Goal: Task Accomplishment & Management: Manage account settings

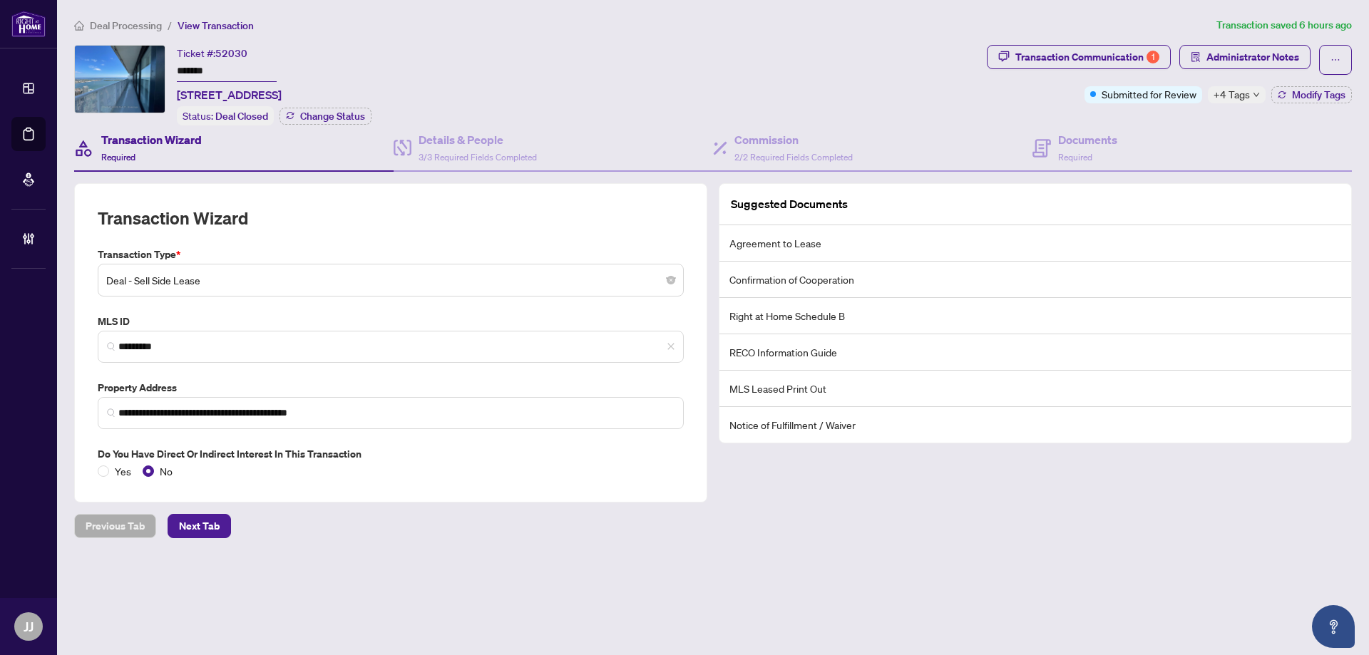
click at [1221, 68] on span "Administrator Notes" at bounding box center [1244, 60] width 131 height 30
click at [1229, 58] on span "Administrator Notes" at bounding box center [1252, 57] width 93 height 23
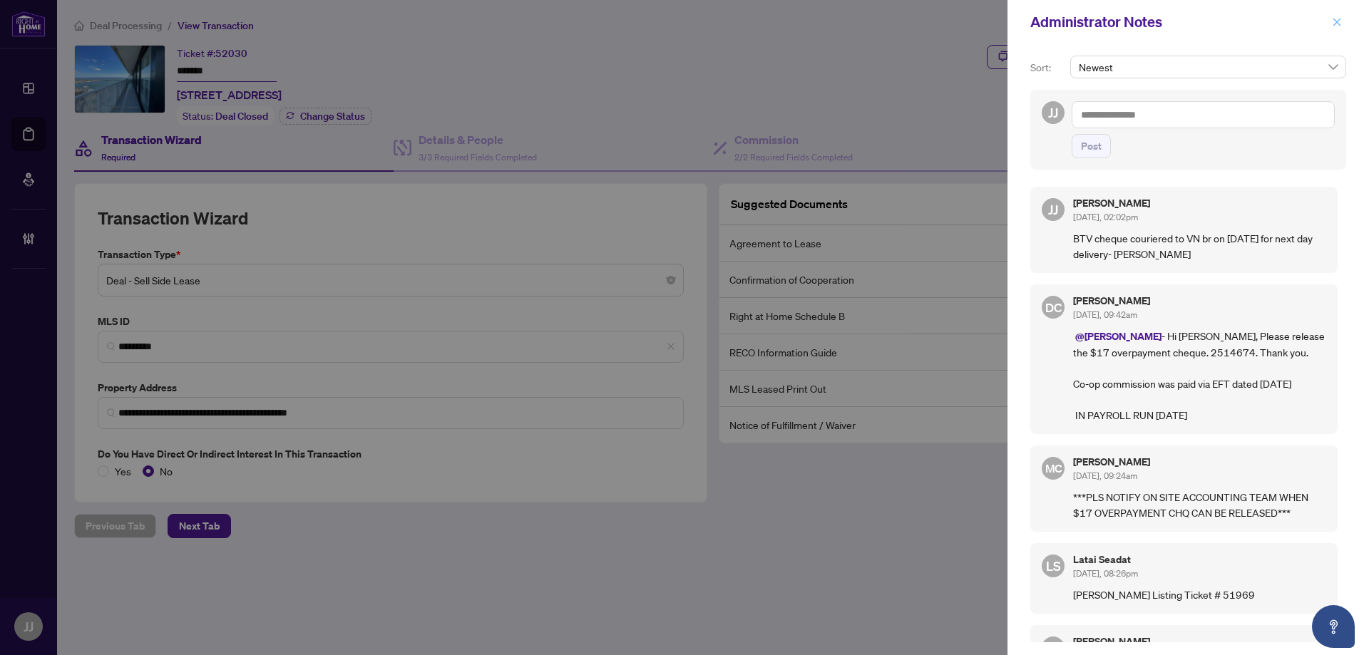
click at [1344, 21] on button "button" at bounding box center [1337, 22] width 19 height 17
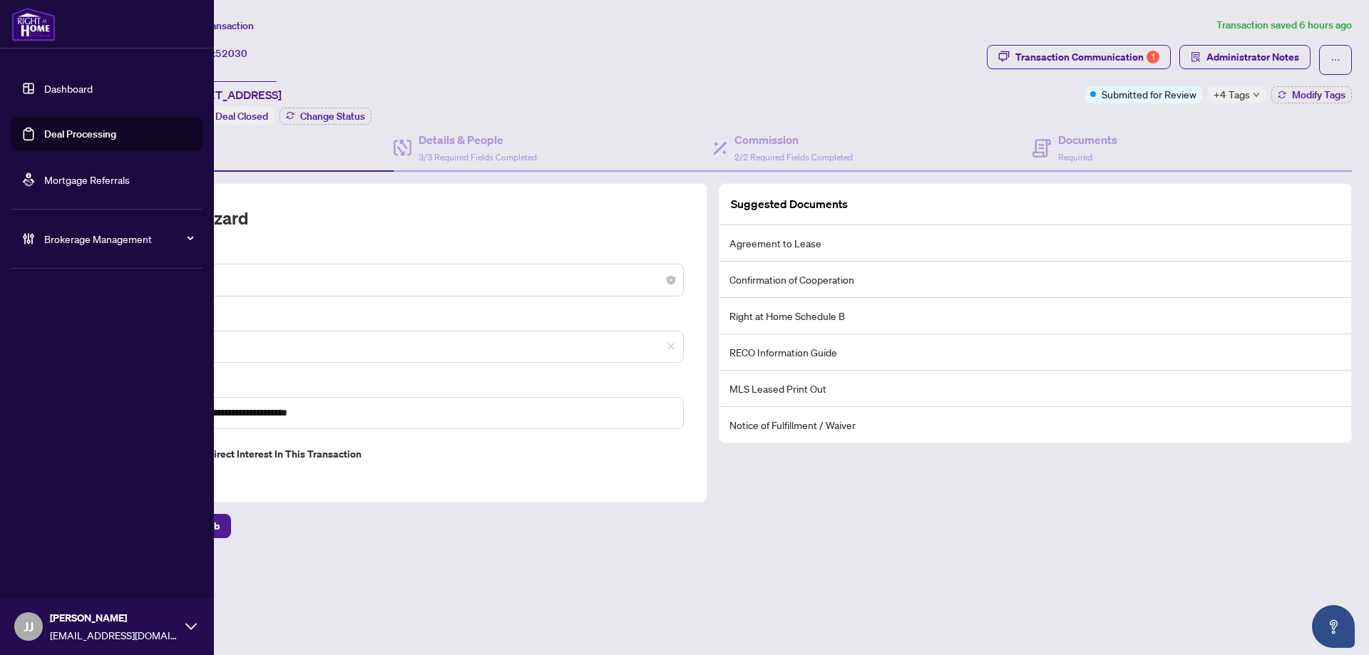
click at [59, 130] on link "Deal Processing" at bounding box center [80, 134] width 72 height 13
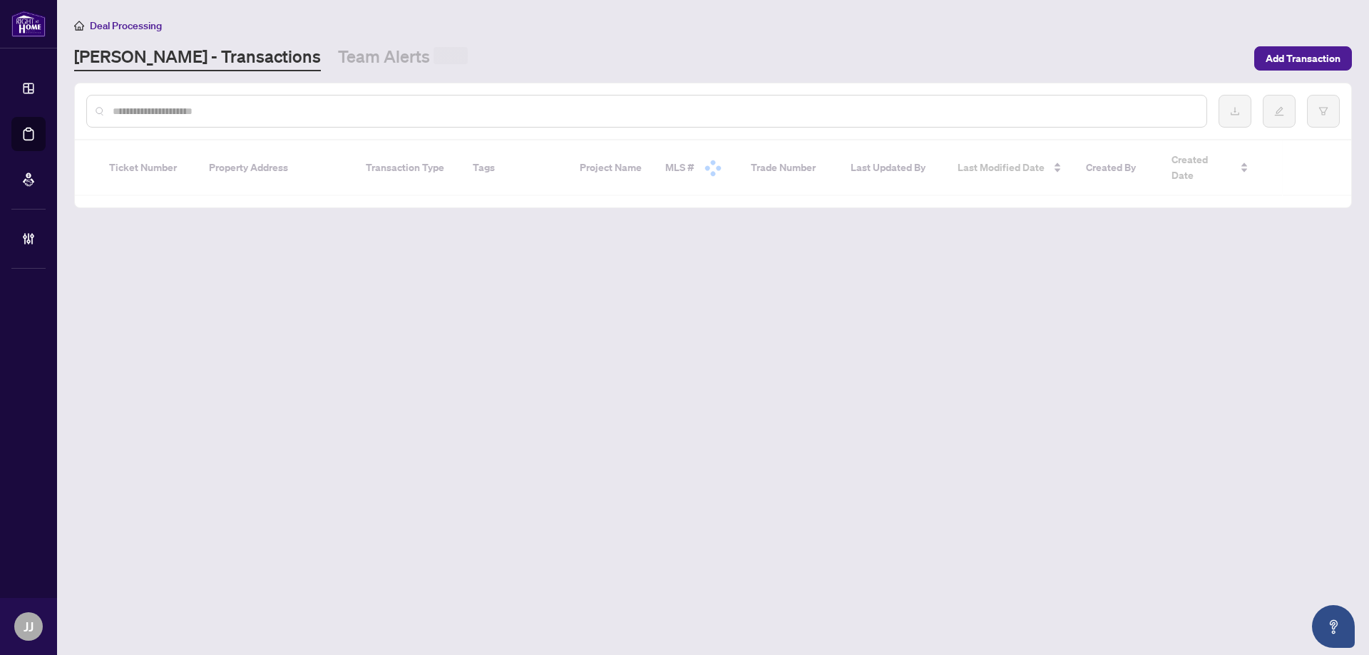
click at [385, 109] on input "text" at bounding box center [654, 111] width 1082 height 16
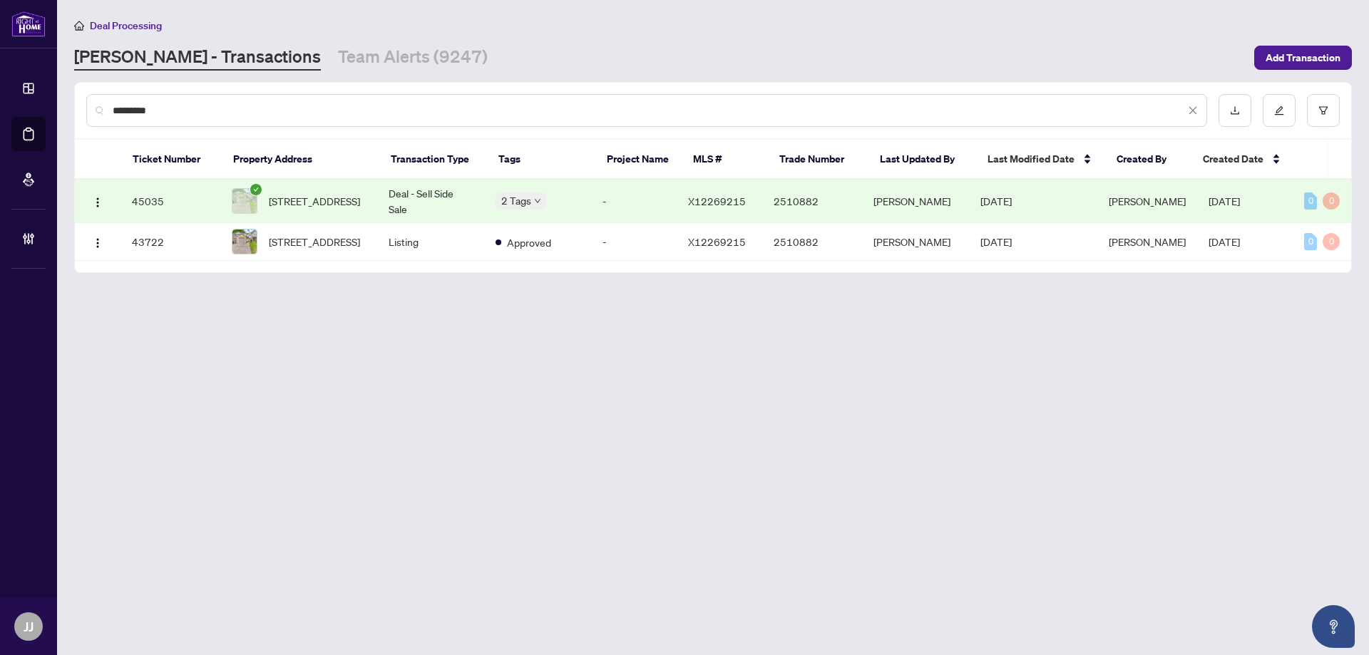
type input "*********"
click at [360, 204] on span "[STREET_ADDRESS]" at bounding box center [314, 201] width 91 height 16
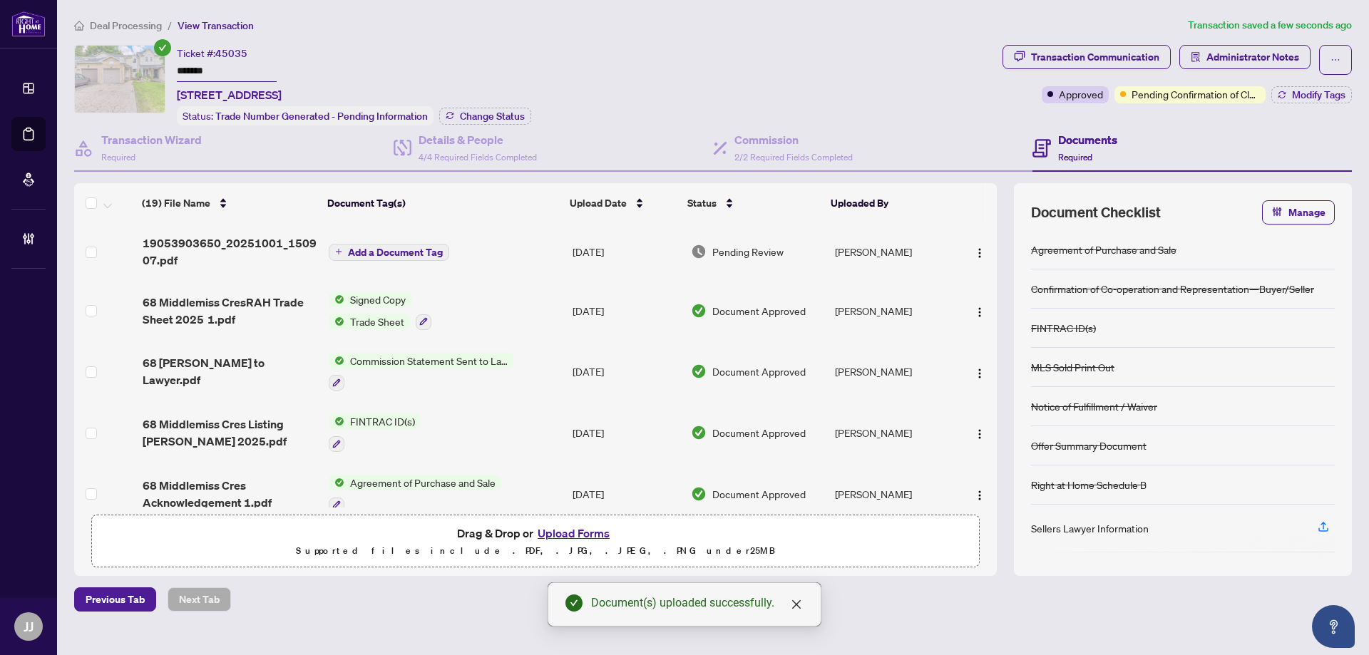
click at [379, 242] on div "Add a Document Tag" at bounding box center [389, 251] width 121 height 19
click at [1269, 54] on span "Administrator Notes" at bounding box center [1252, 57] width 93 height 23
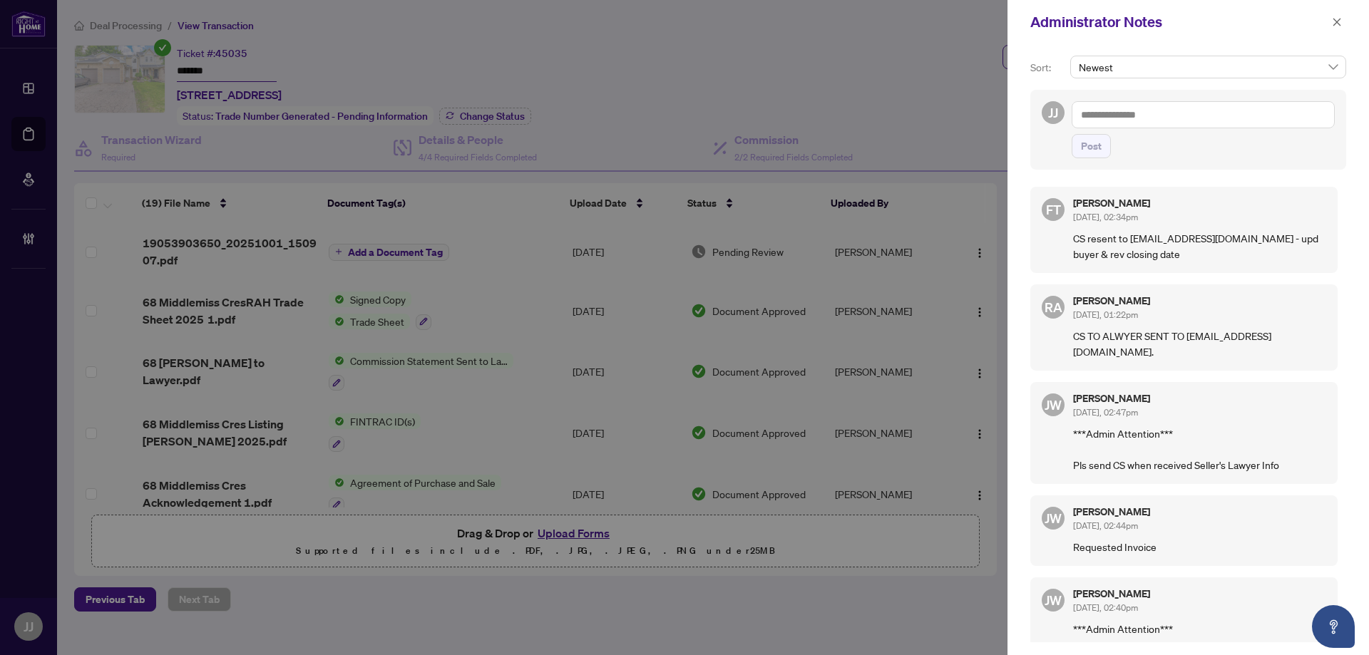
click at [1172, 123] on textarea at bounding box center [1203, 114] width 263 height 27
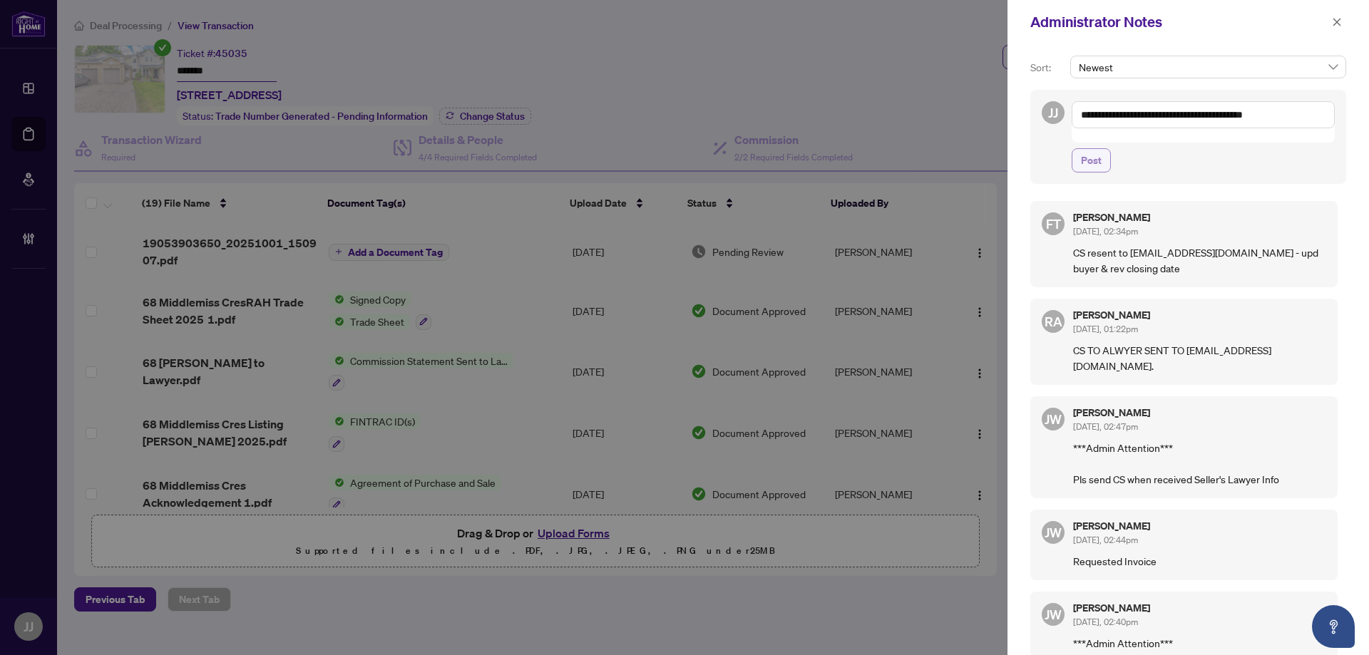
type textarea "**********"
click at [1090, 149] on span "Post" at bounding box center [1091, 160] width 21 height 23
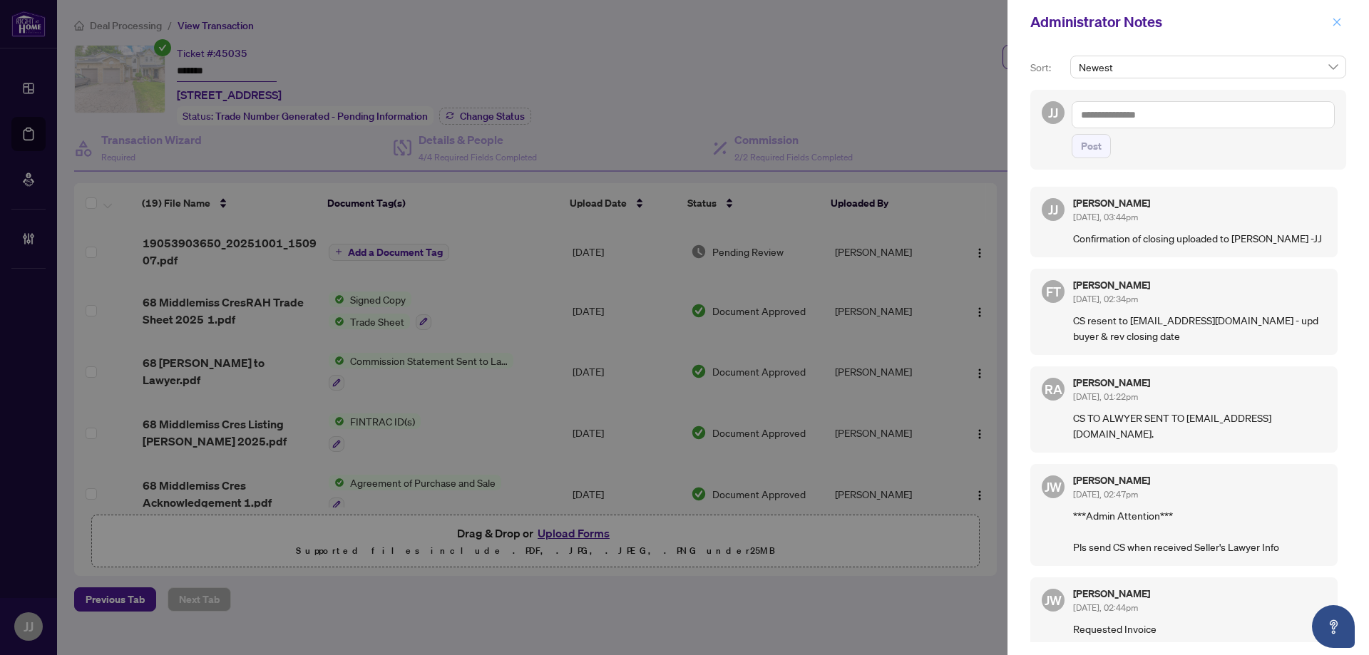
click at [1328, 26] on div "Administrator Notes" at bounding box center [1189, 22] width 362 height 44
click at [1336, 16] on span "button" at bounding box center [1337, 22] width 10 height 23
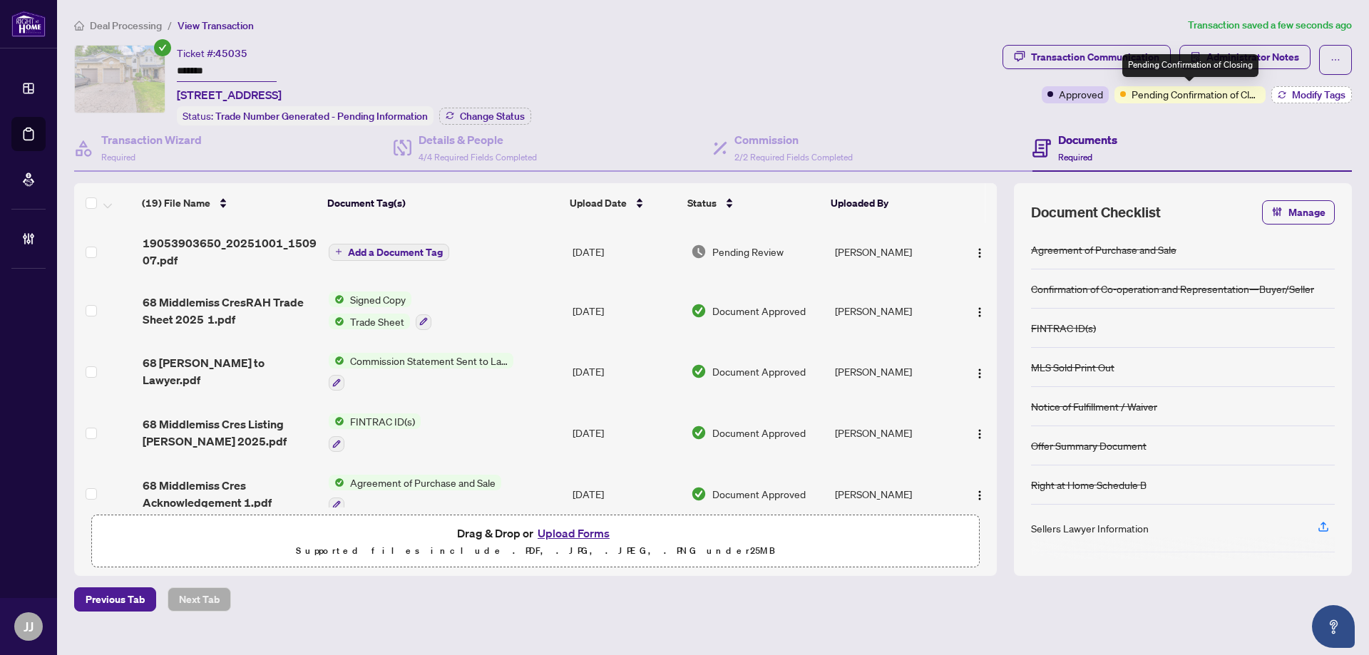
click at [1284, 92] on icon "button" at bounding box center [1282, 95] width 9 height 9
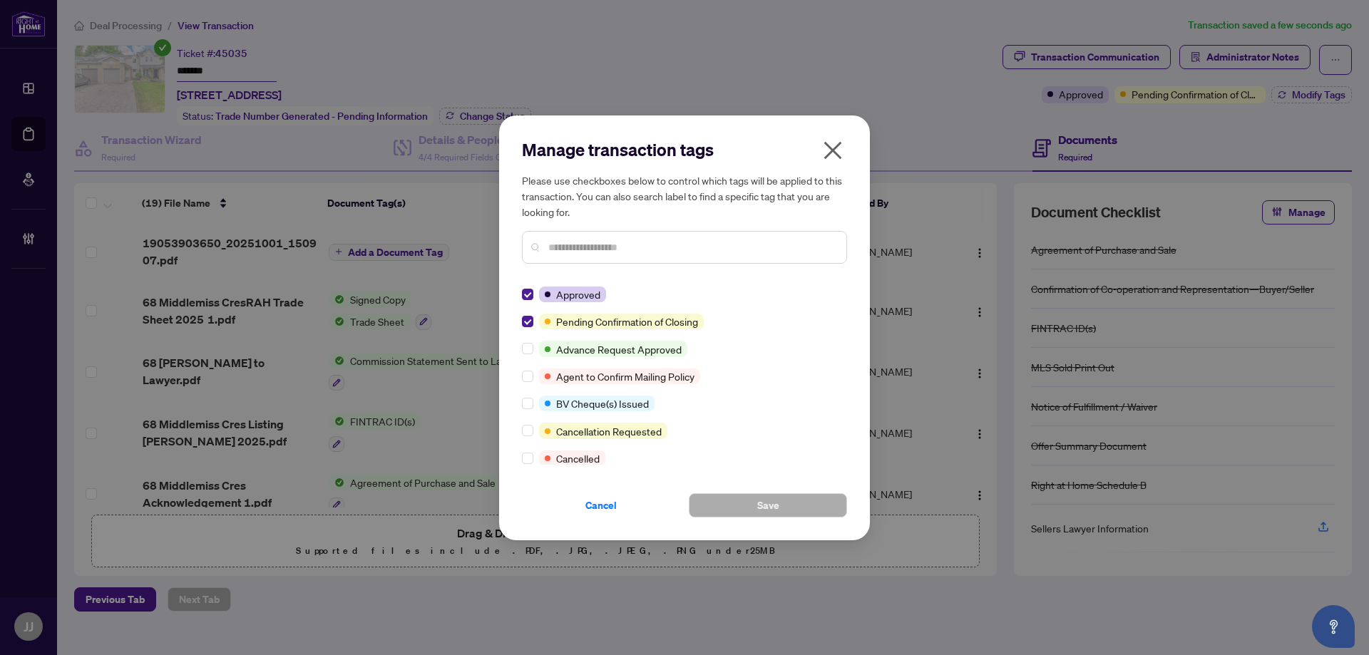
click at [665, 241] on input "text" at bounding box center [691, 248] width 287 height 16
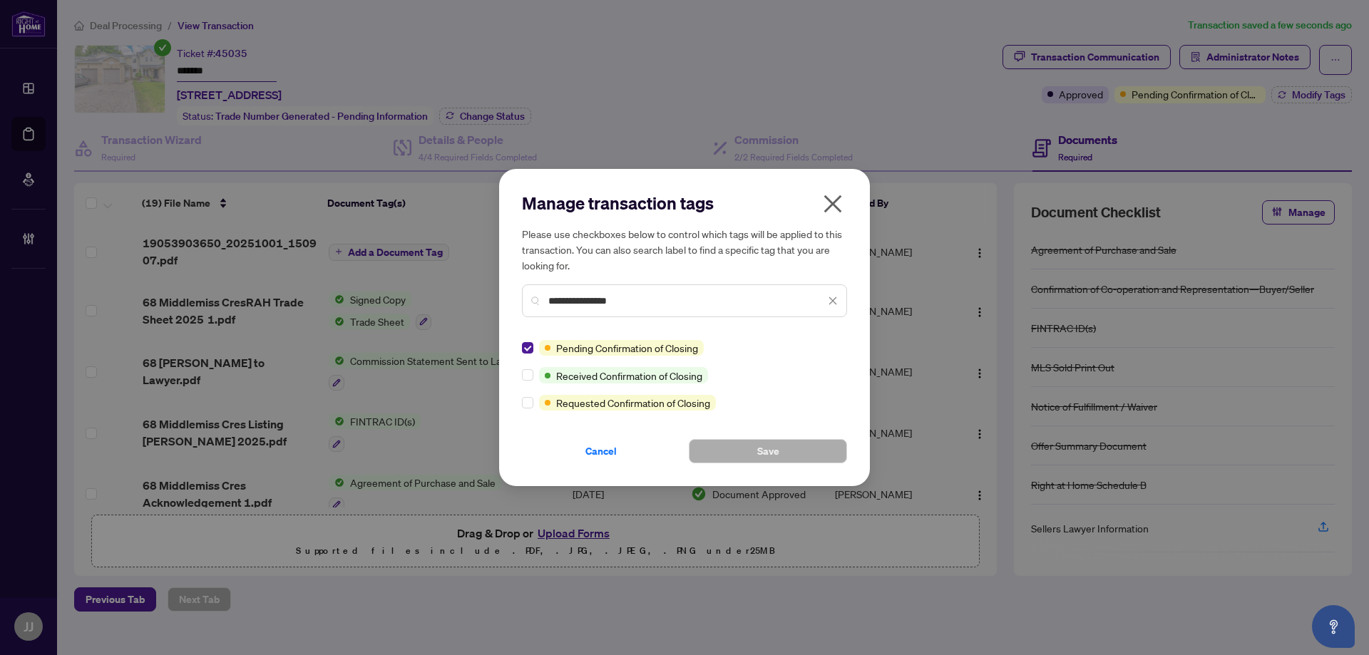
type input "**********"
click at [751, 456] on button "Save" at bounding box center [768, 451] width 158 height 24
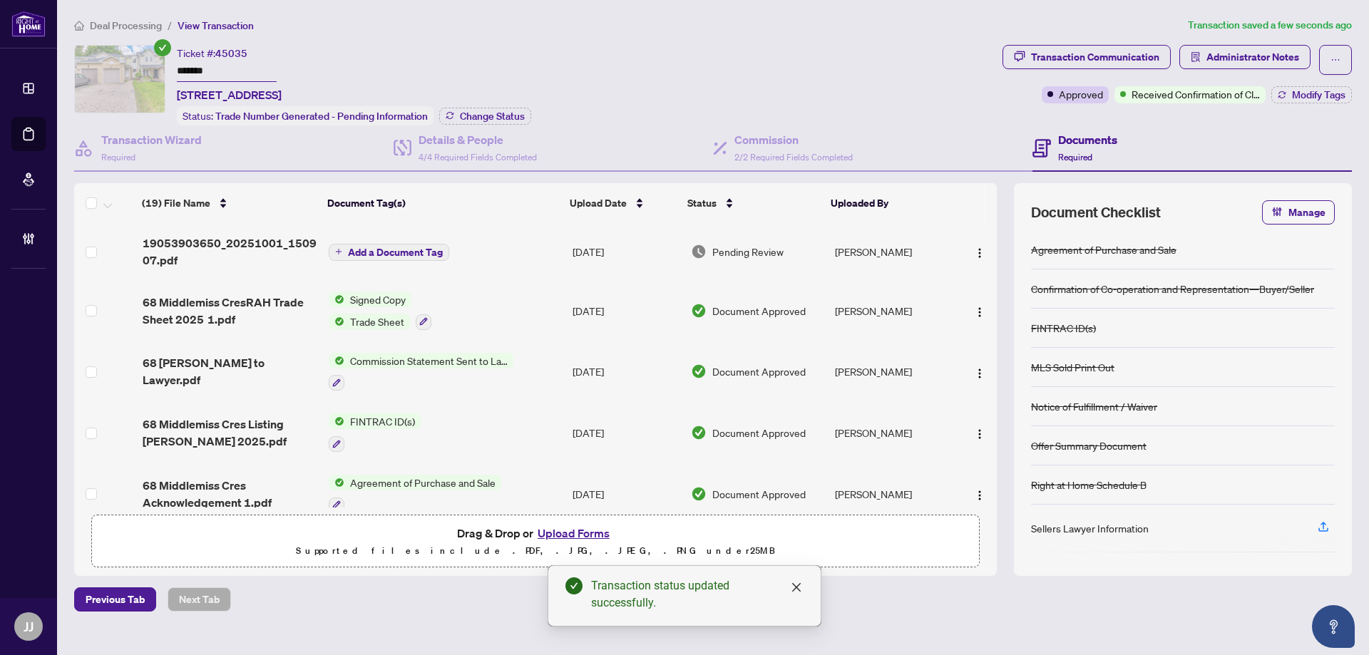
click at [411, 247] on span "Add a Document Tag" at bounding box center [395, 252] width 95 height 10
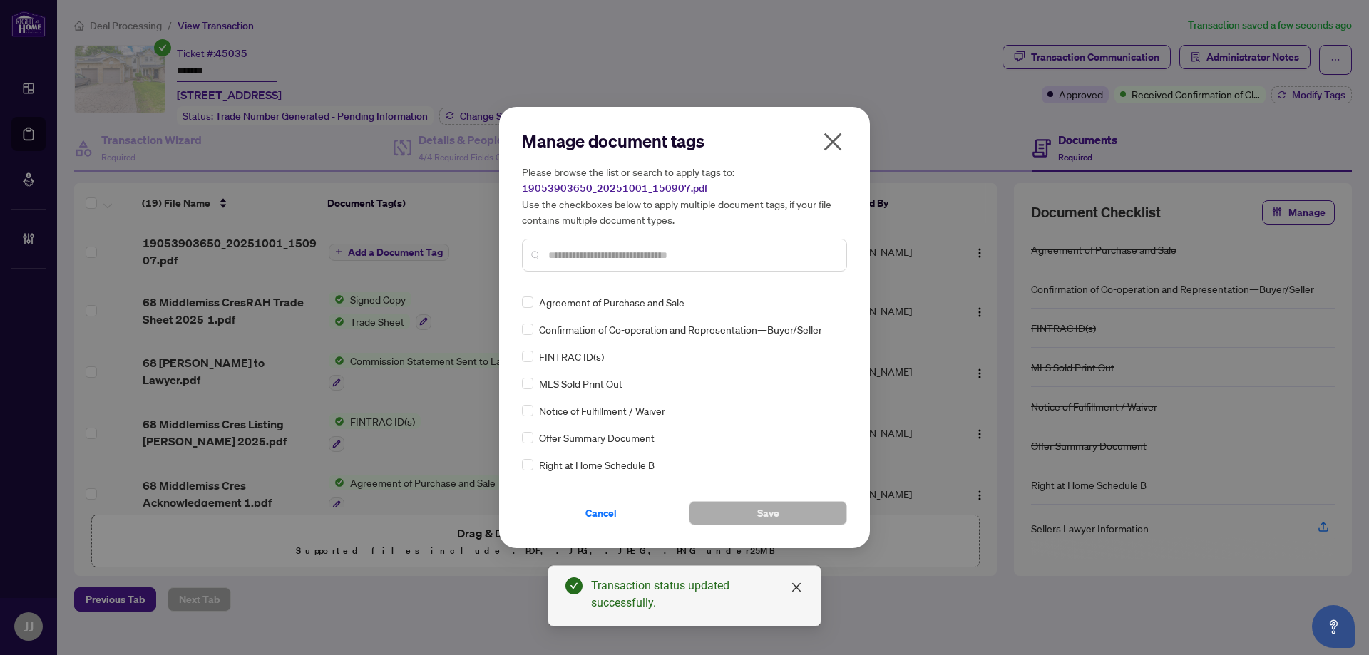
click at [591, 281] on div "Manage document tags Please browse the list or search to apply tags to: 1905390…" at bounding box center [684, 206] width 325 height 153
click at [640, 254] on input "text" at bounding box center [691, 255] width 287 height 16
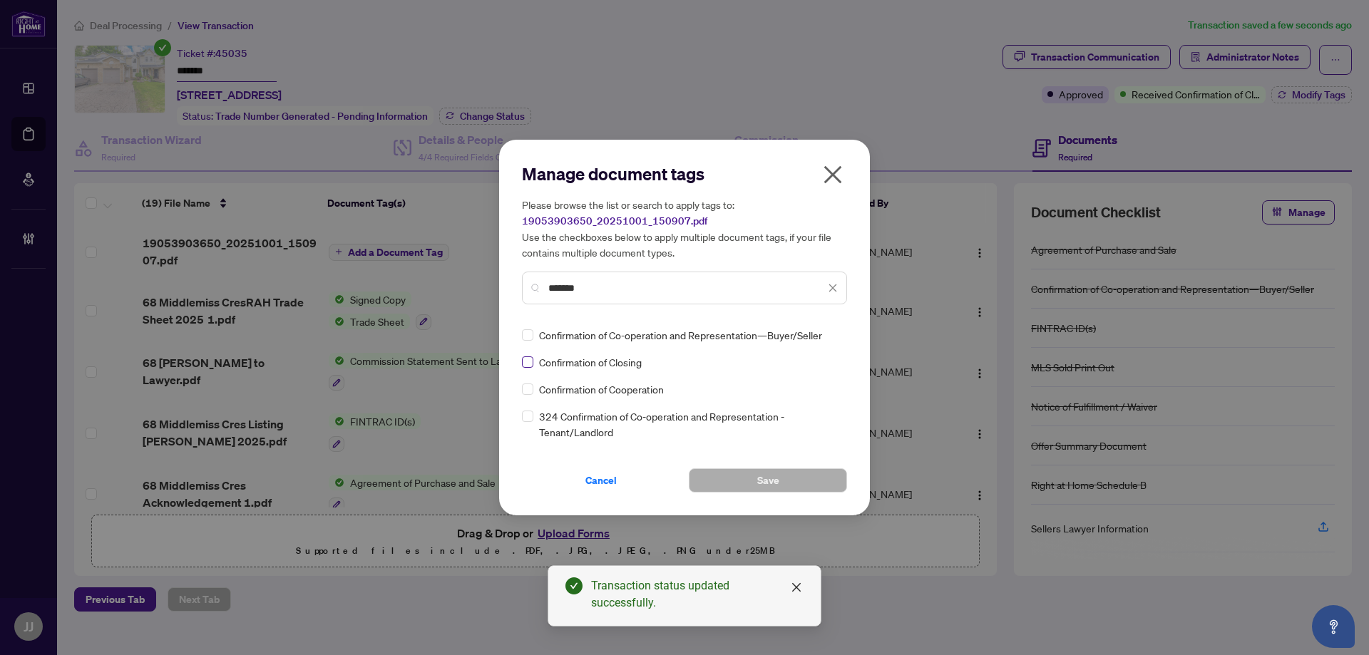
type input "*******"
click at [829, 334] on div at bounding box center [824, 335] width 27 height 14
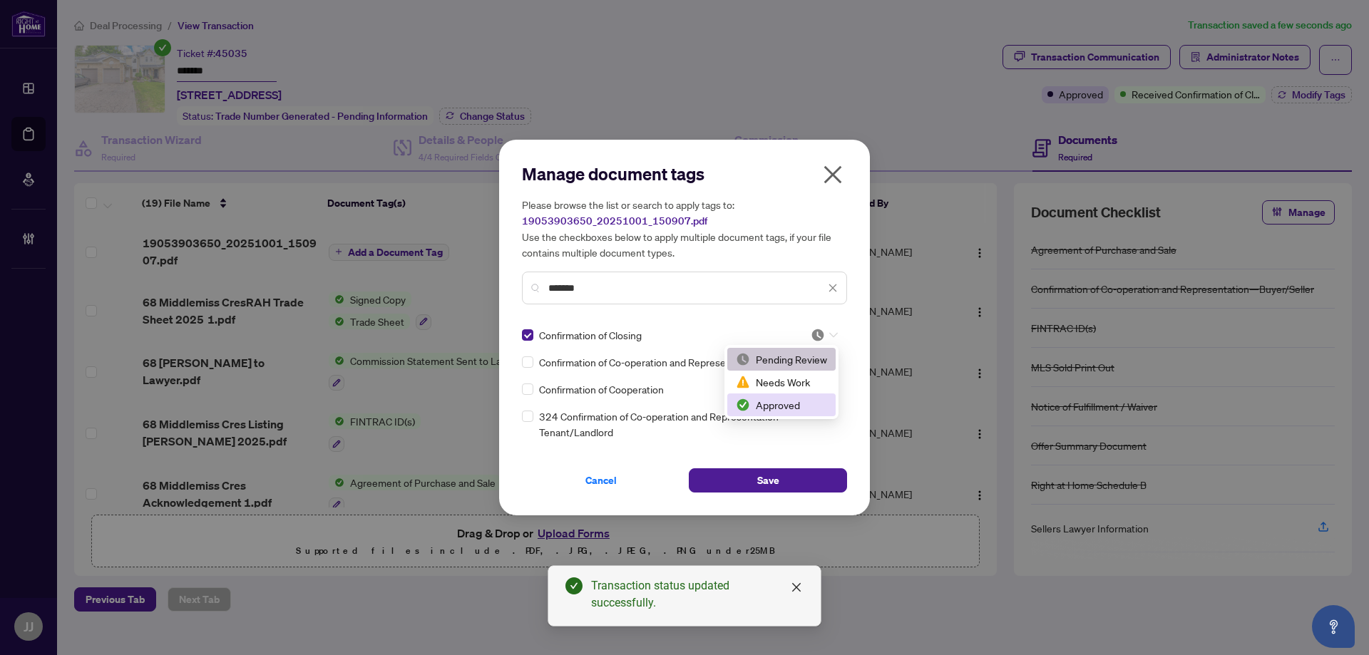
click at [795, 406] on div "Approved" at bounding box center [781, 405] width 91 height 16
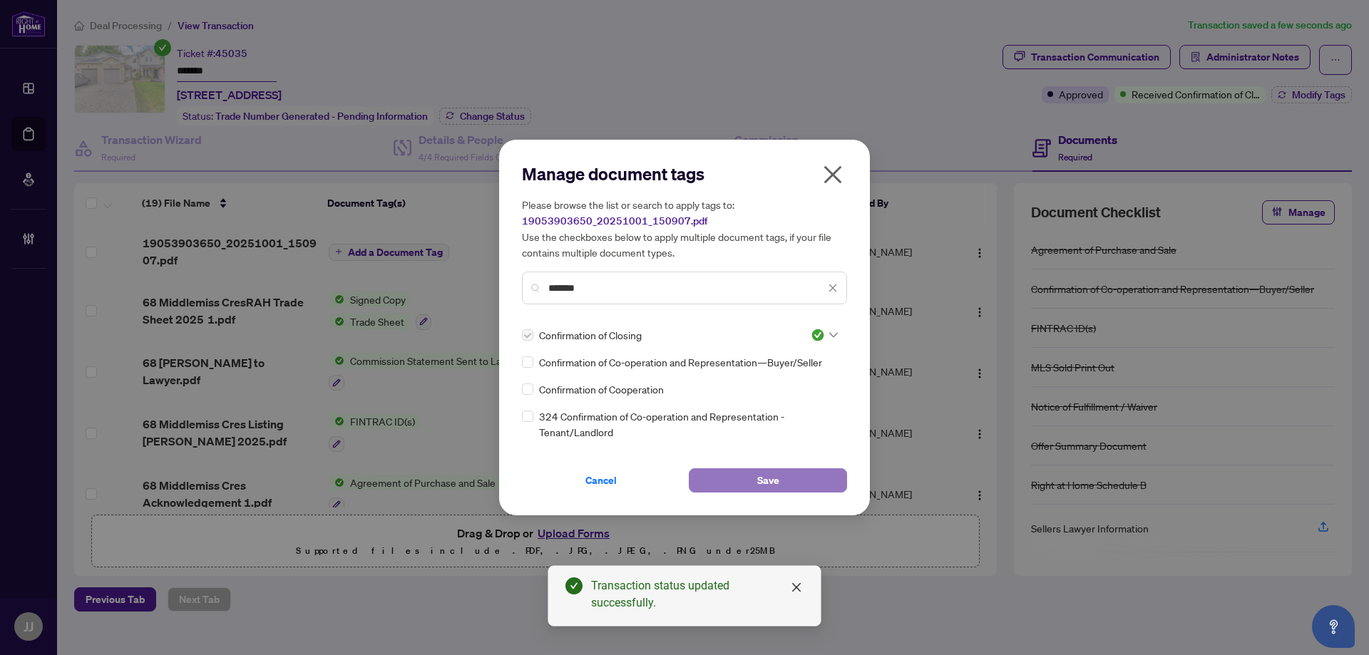
click at [786, 473] on button "Save" at bounding box center [768, 480] width 158 height 24
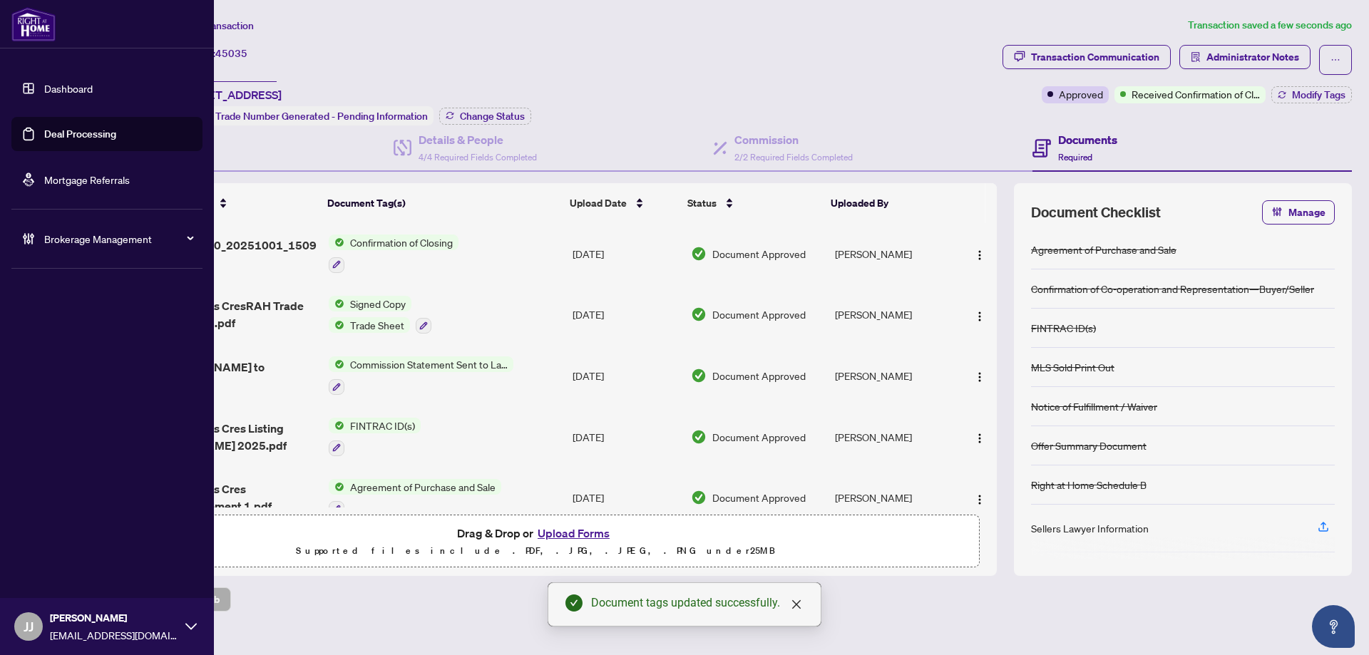
click at [44, 140] on link "Deal Processing" at bounding box center [80, 134] width 72 height 13
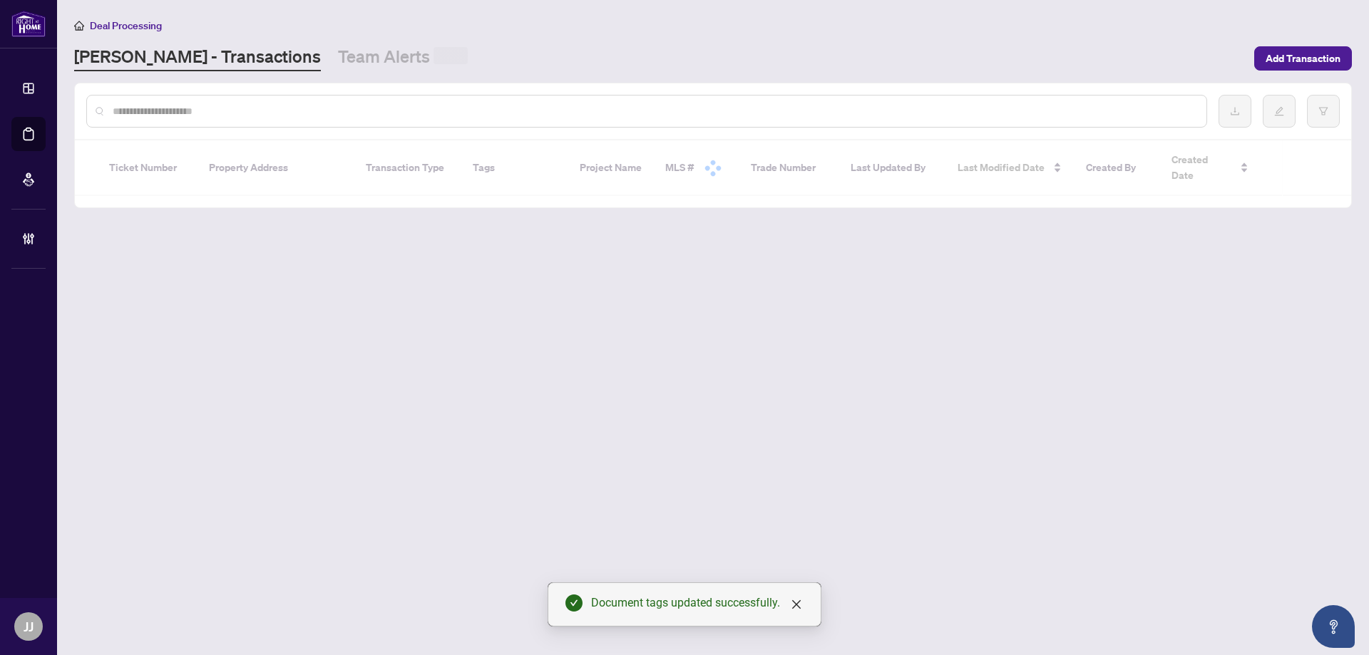
click at [287, 115] on input "text" at bounding box center [654, 111] width 1082 height 16
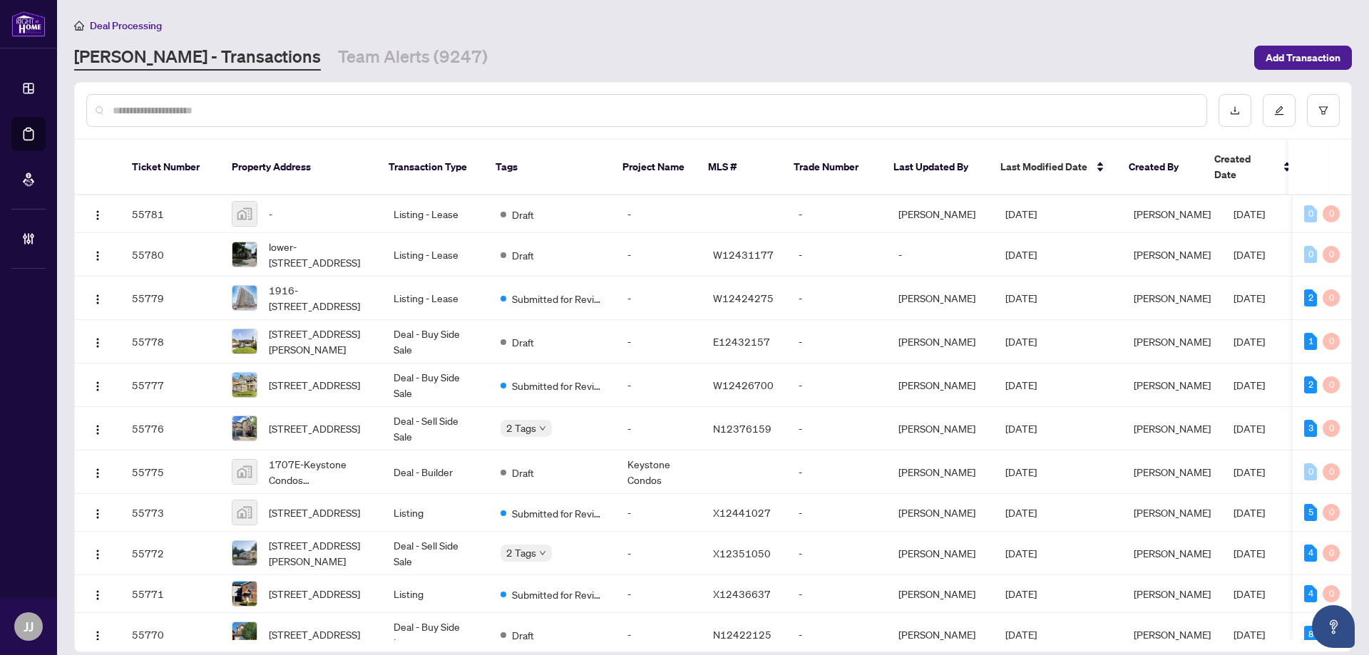
click at [340, 114] on input "text" at bounding box center [654, 111] width 1082 height 16
paste input "**********"
type input "**********"
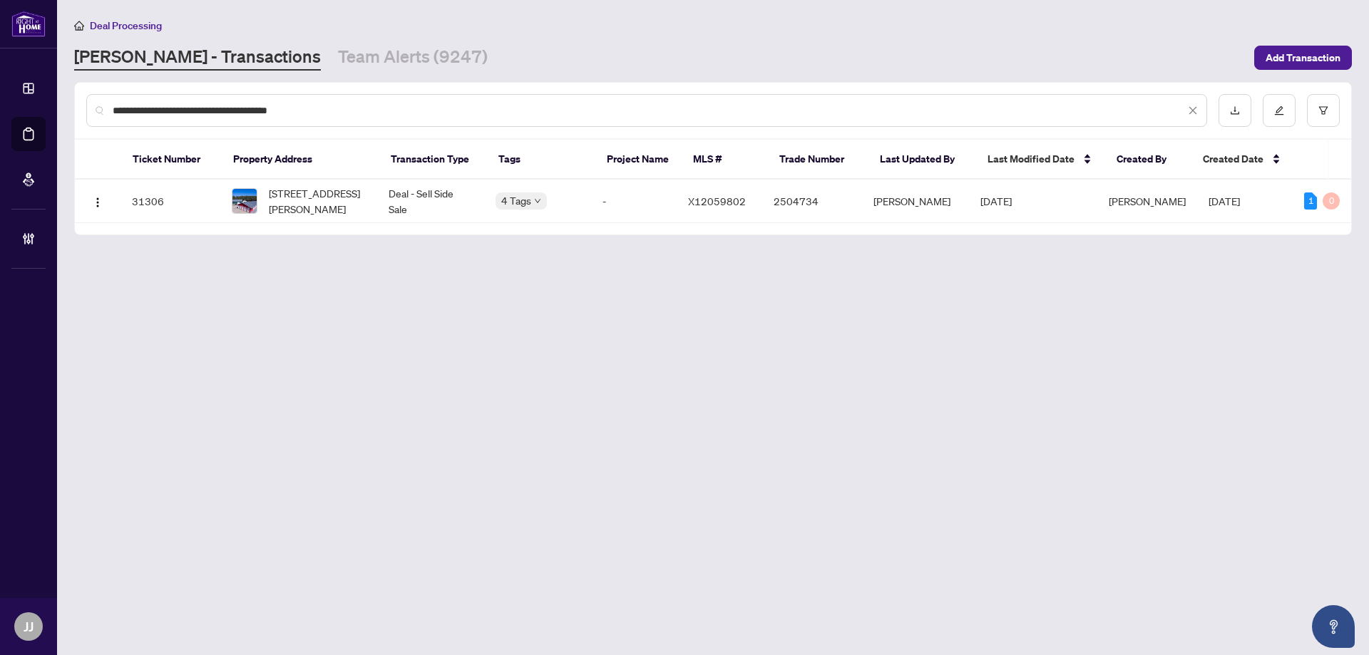
click at [262, 175] on th "Property Address" at bounding box center [301, 160] width 158 height 40
click at [314, 203] on span "[STREET_ADDRESS][PERSON_NAME]" at bounding box center [317, 200] width 97 height 31
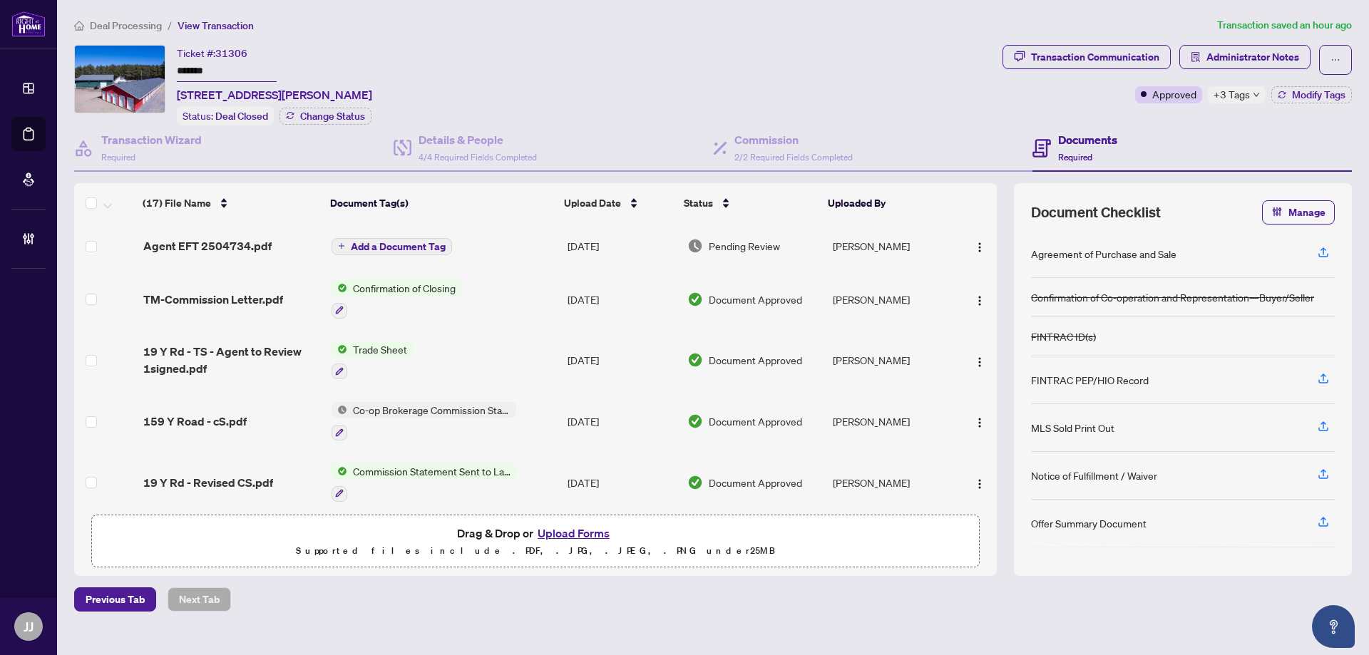
click at [155, 73] on div "Ticket #: 31306 ******* [STREET_ADDRESS][PERSON_NAME] Status: Deal Closed Chang…" at bounding box center [535, 85] width 923 height 81
click at [1221, 61] on span "Administrator Notes" at bounding box center [1252, 57] width 93 height 23
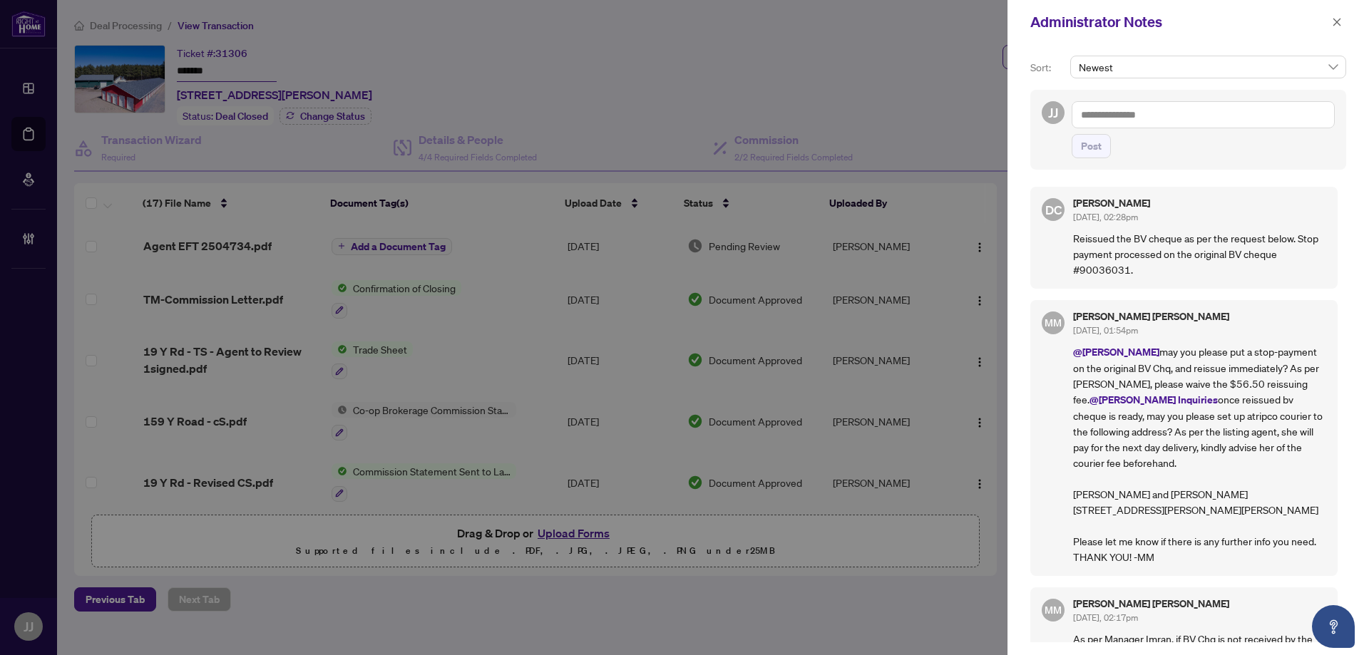
click at [1322, 384] on div "MM [PERSON_NAME] [PERSON_NAME] [DATE], 01:54pm @[PERSON_NAME] may you please pu…" at bounding box center [1183, 438] width 307 height 276
click at [1338, 26] on icon "close" at bounding box center [1337, 22] width 10 height 10
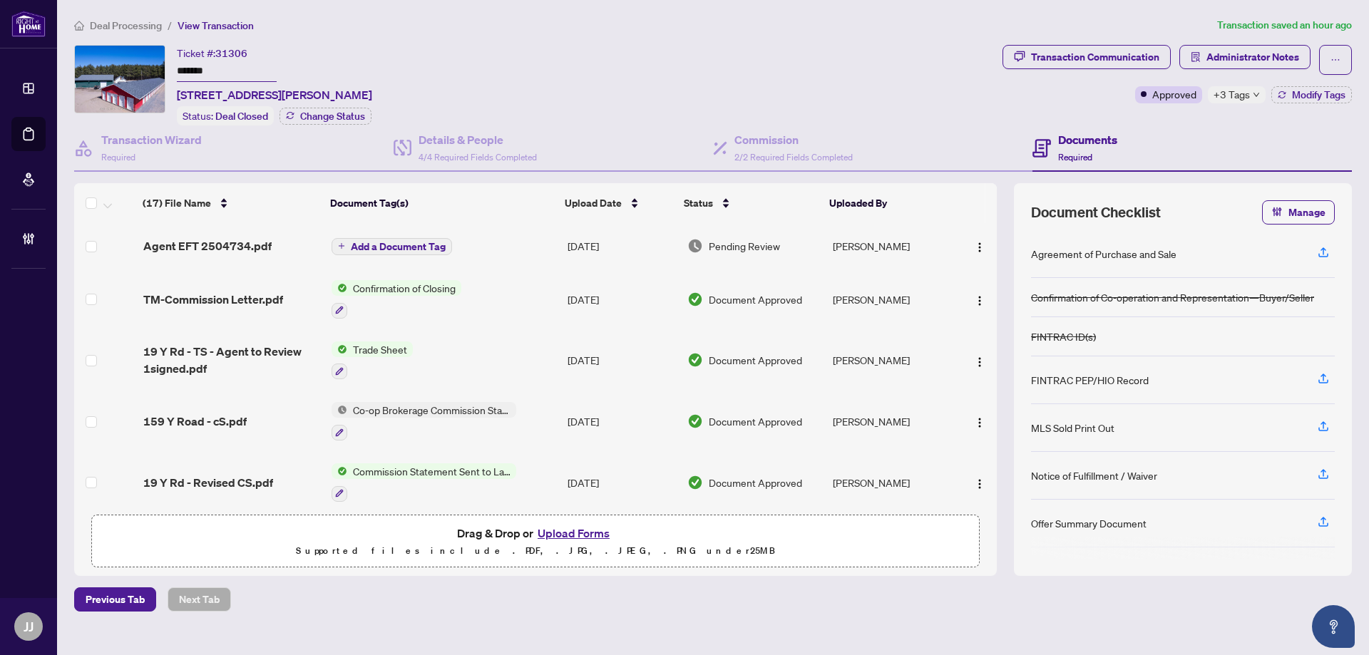
click at [1082, 68] on span "Transaction Communication" at bounding box center [1087, 60] width 168 height 30
click at [1095, 58] on div "Transaction Communication" at bounding box center [1095, 57] width 128 height 23
